Goal: Obtain resource: Download file/media

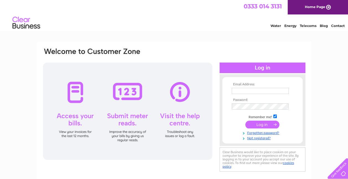
type input "[EMAIL_ADDRESS][DOMAIN_NAME]"
drag, startPoint x: 0, startPoint y: 0, endPoint x: 264, endPoint y: 121, distance: 290.5
click at [264, 121] on input "submit" at bounding box center [263, 124] width 34 height 8
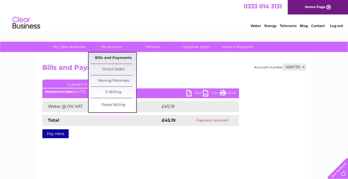
click at [113, 56] on link "Bills and Payments" at bounding box center [114, 57] width 46 height 11
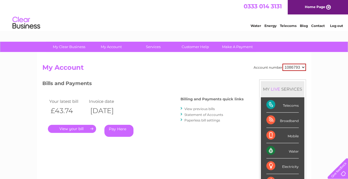
click at [193, 109] on link "View previous bills" at bounding box center [200, 108] width 30 height 4
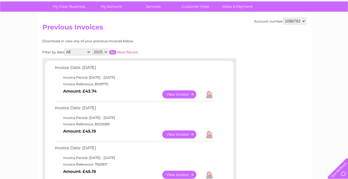
scroll to position [41, 0]
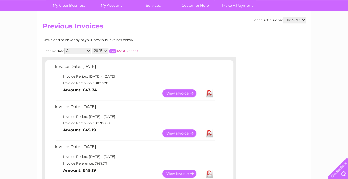
click at [210, 93] on link "Download" at bounding box center [209, 93] width 7 height 8
